Goal: Browse casually

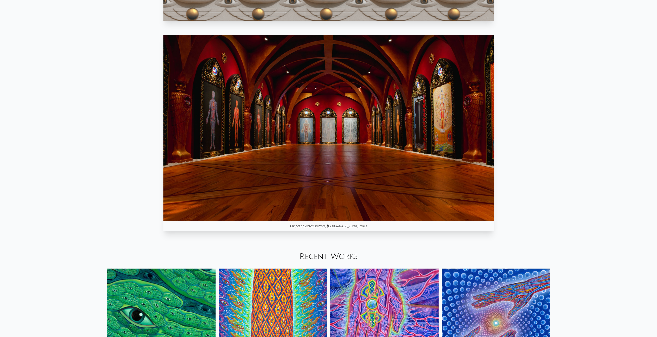
scroll to position [723, 0]
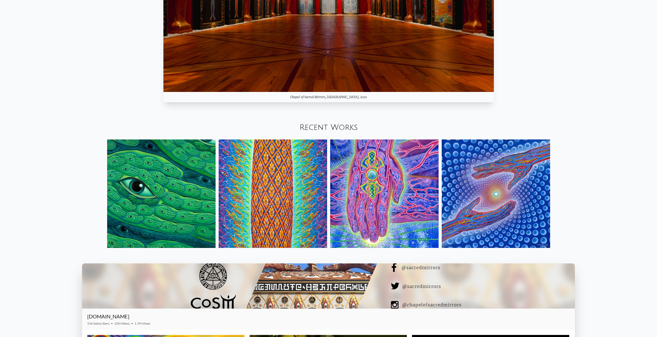
click at [376, 210] on img at bounding box center [384, 193] width 108 height 108
click at [491, 202] on img at bounding box center [496, 193] width 108 height 108
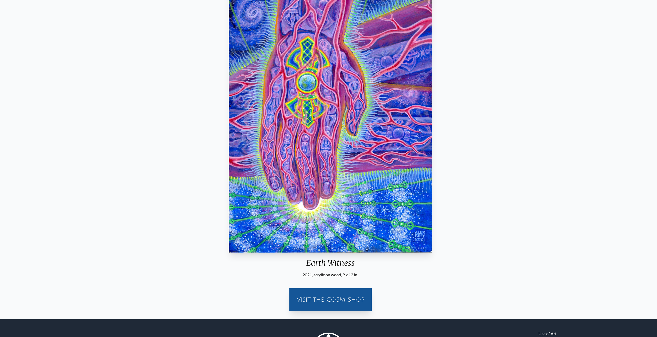
scroll to position [57, 0]
